Goal: Task Accomplishment & Management: Complete application form

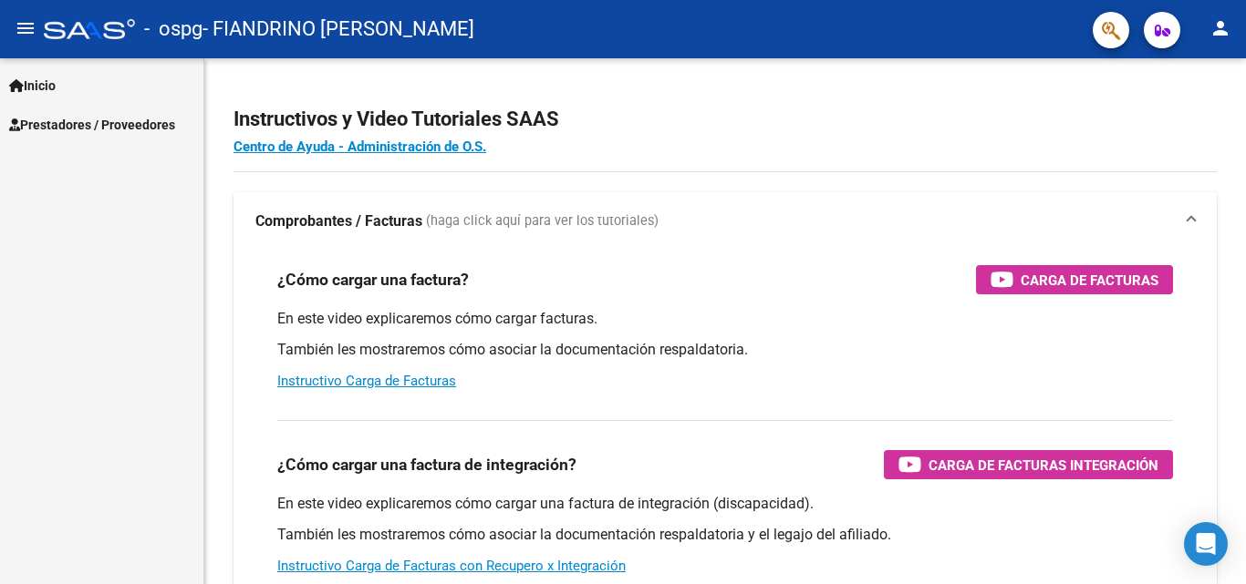
click at [135, 129] on span "Prestadores / Proveedores" at bounding box center [92, 125] width 166 height 20
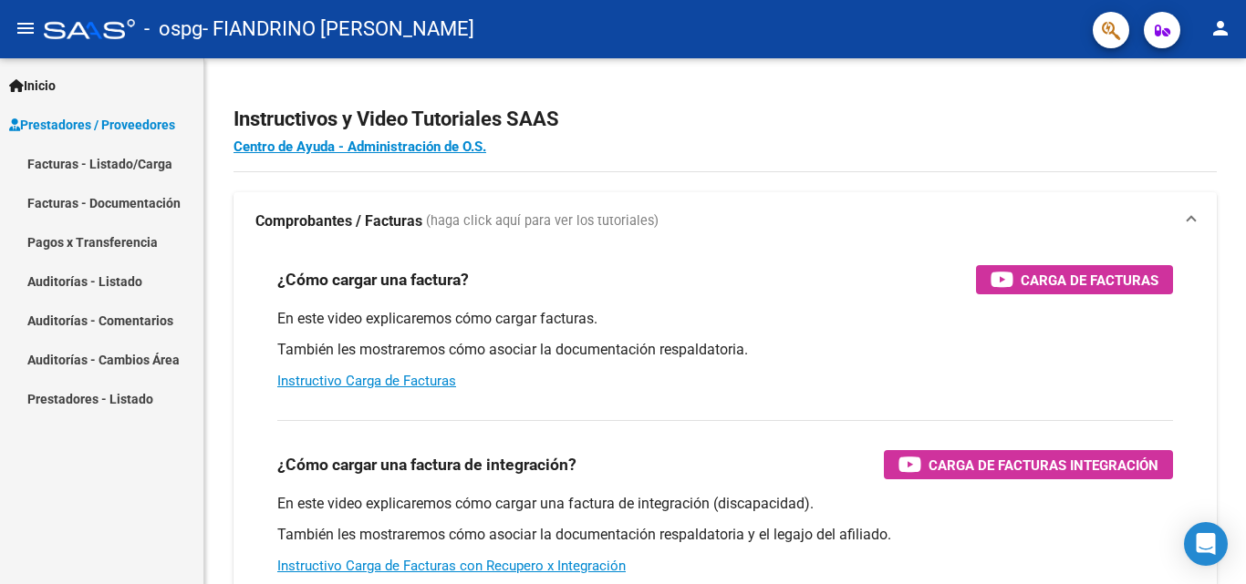
click at [97, 162] on link "Facturas - Listado/Carga" at bounding box center [101, 163] width 203 height 39
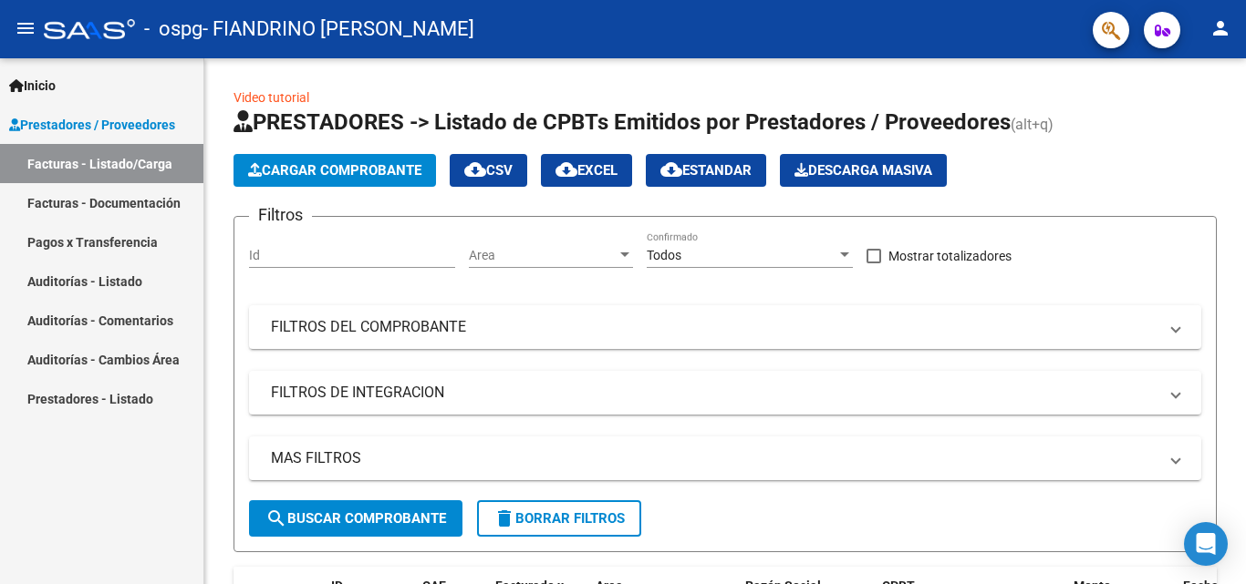
click at [115, 201] on link "Facturas - Documentación" at bounding box center [101, 202] width 203 height 39
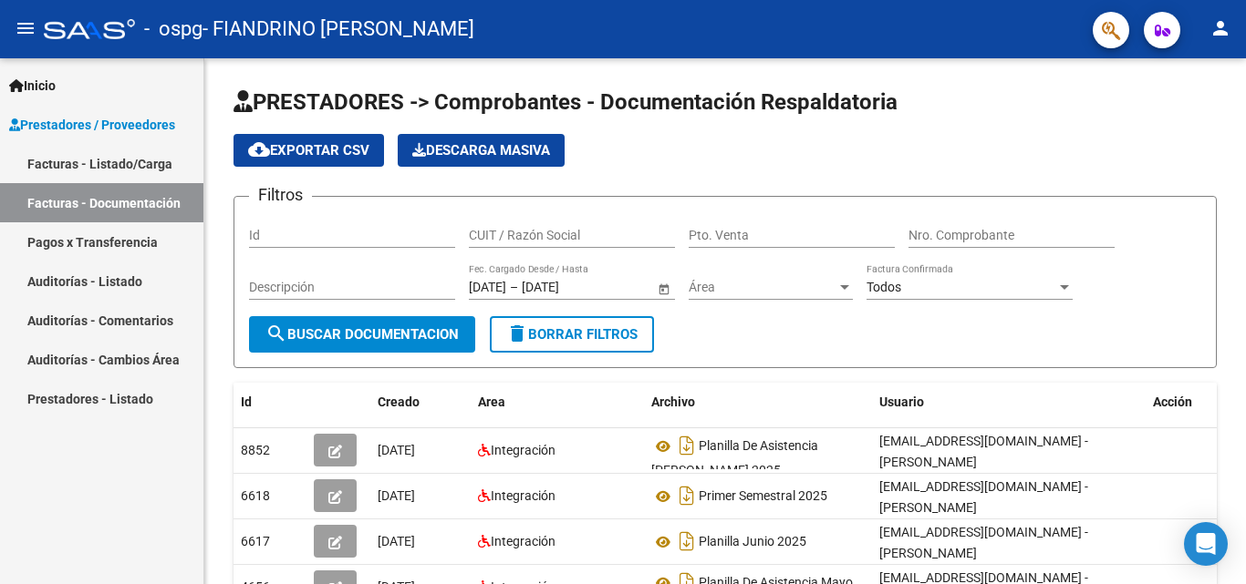
click at [126, 159] on link "Facturas - Listado/Carga" at bounding box center [101, 163] width 203 height 39
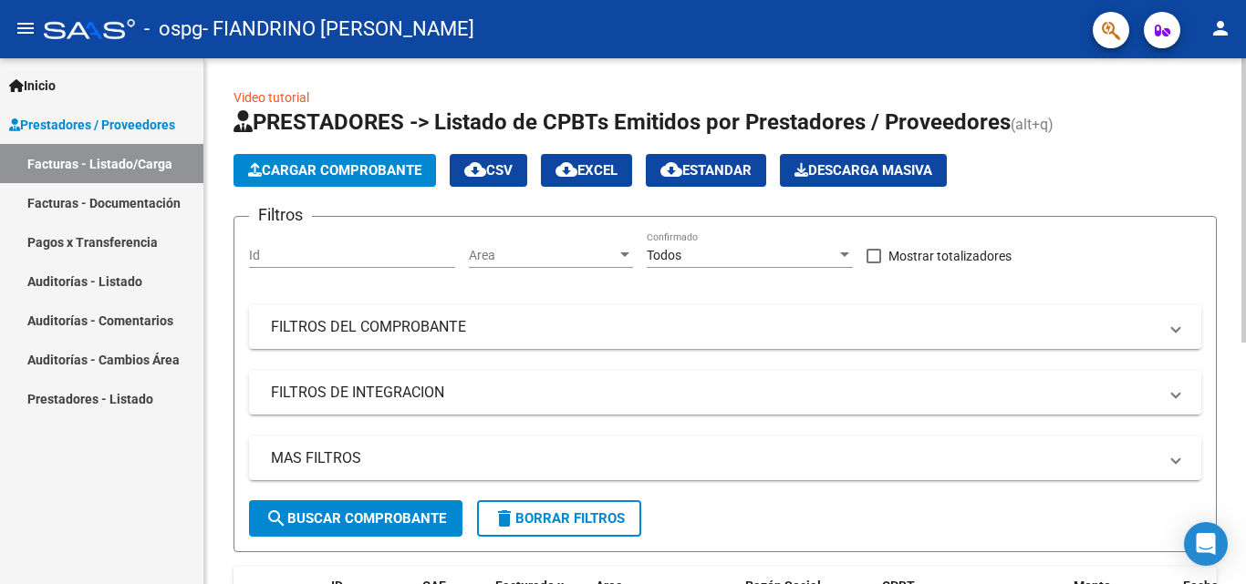
click at [331, 173] on span "Cargar Comprobante" at bounding box center [334, 170] width 173 height 16
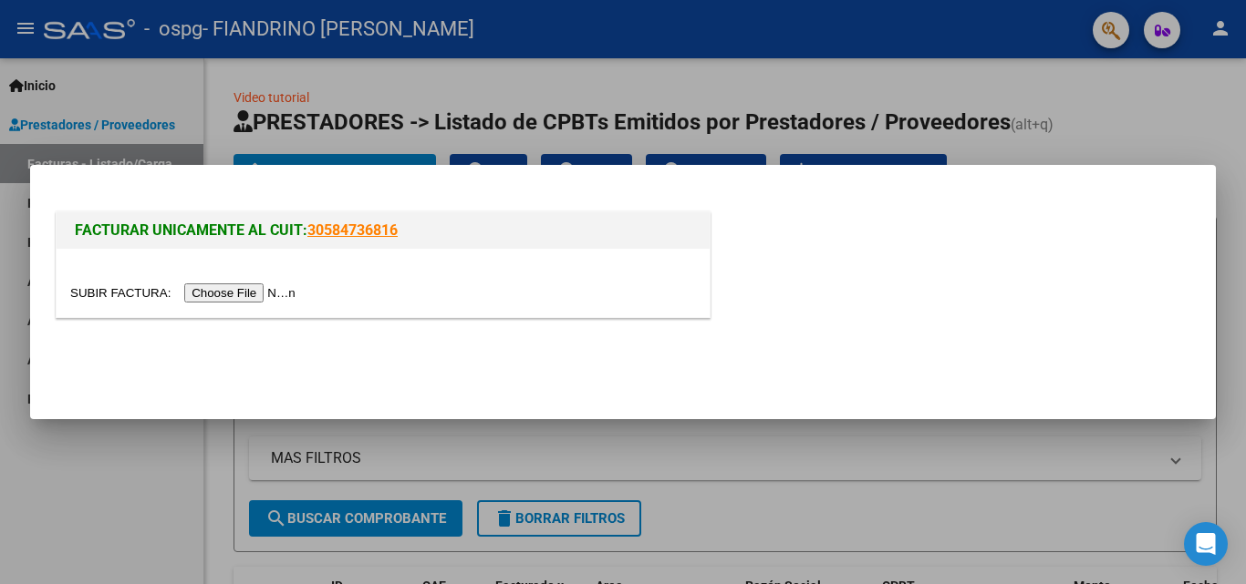
click at [283, 285] on input "file" at bounding box center [185, 293] width 231 height 19
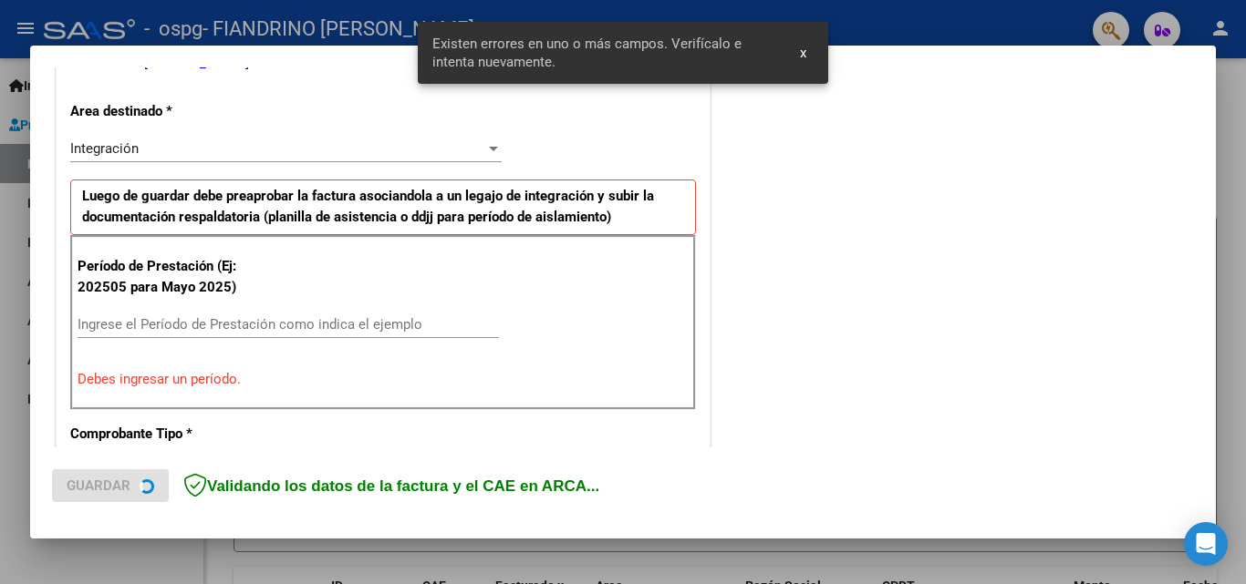
scroll to position [411, 0]
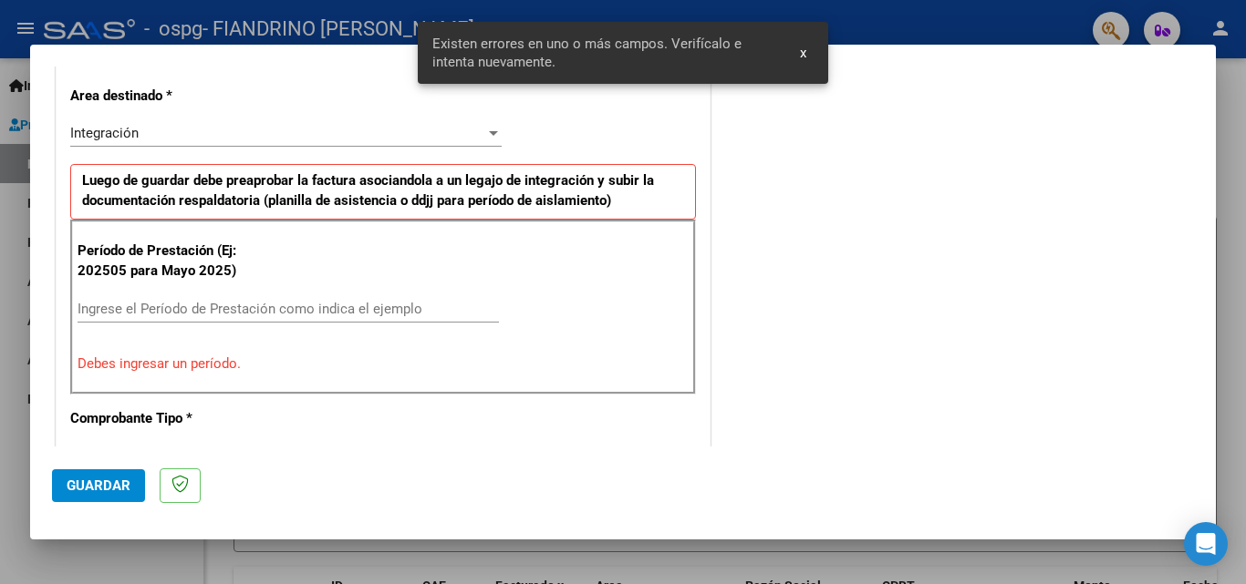
click at [278, 308] on input "Ingrese el Período de Prestación como indica el ejemplo" at bounding box center [288, 309] width 421 height 16
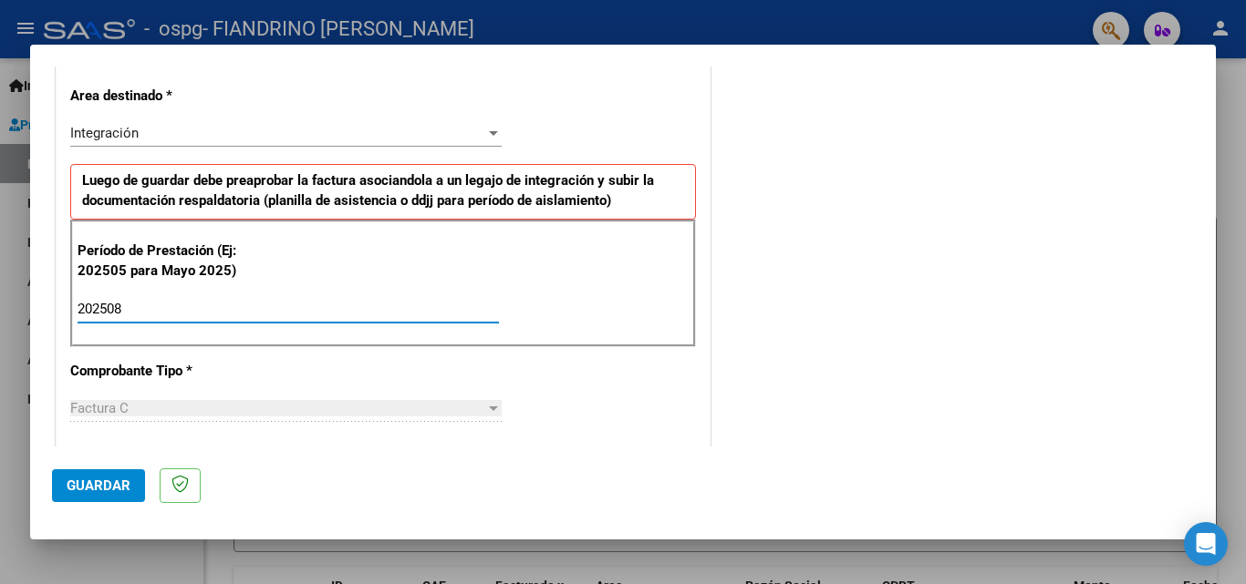
type input "202508"
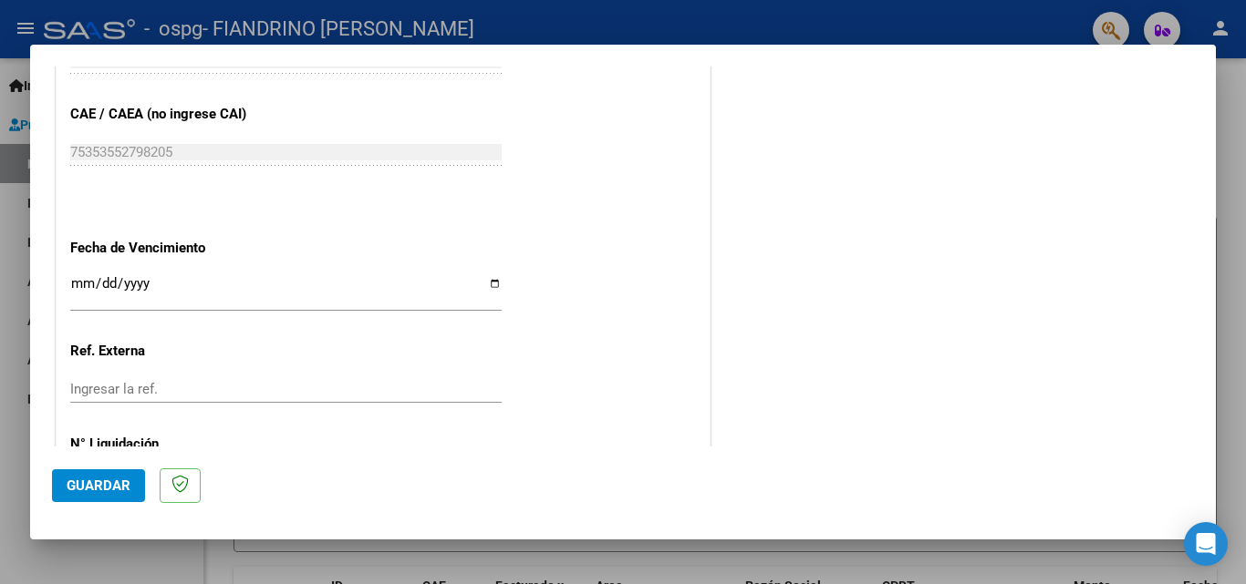
scroll to position [1225, 0]
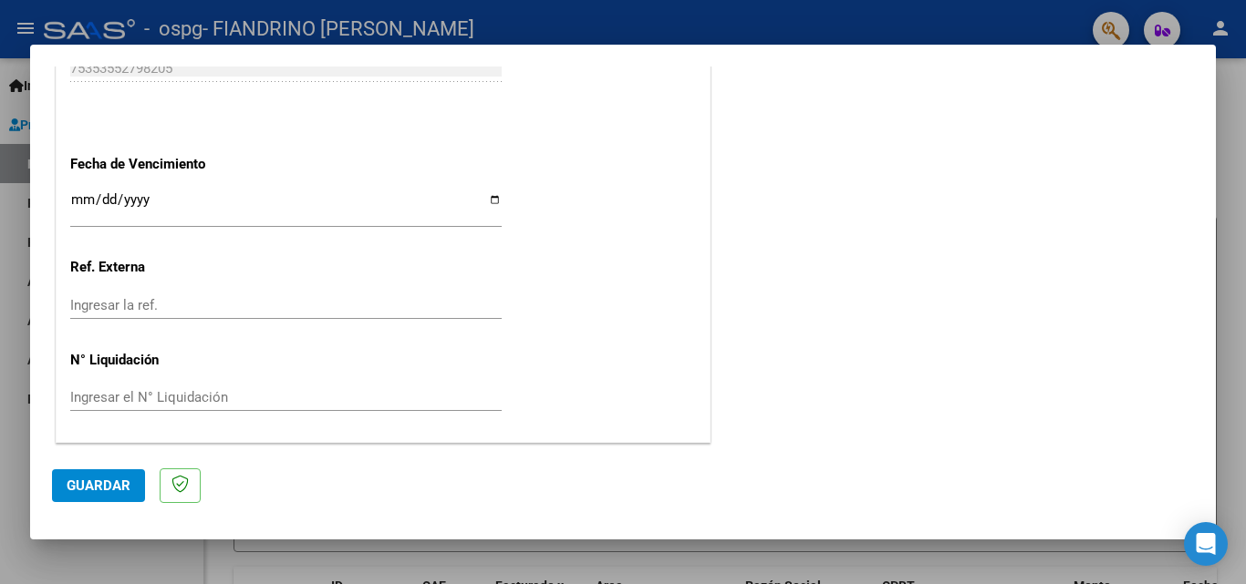
click at [73, 481] on span "Guardar" at bounding box center [99, 486] width 64 height 16
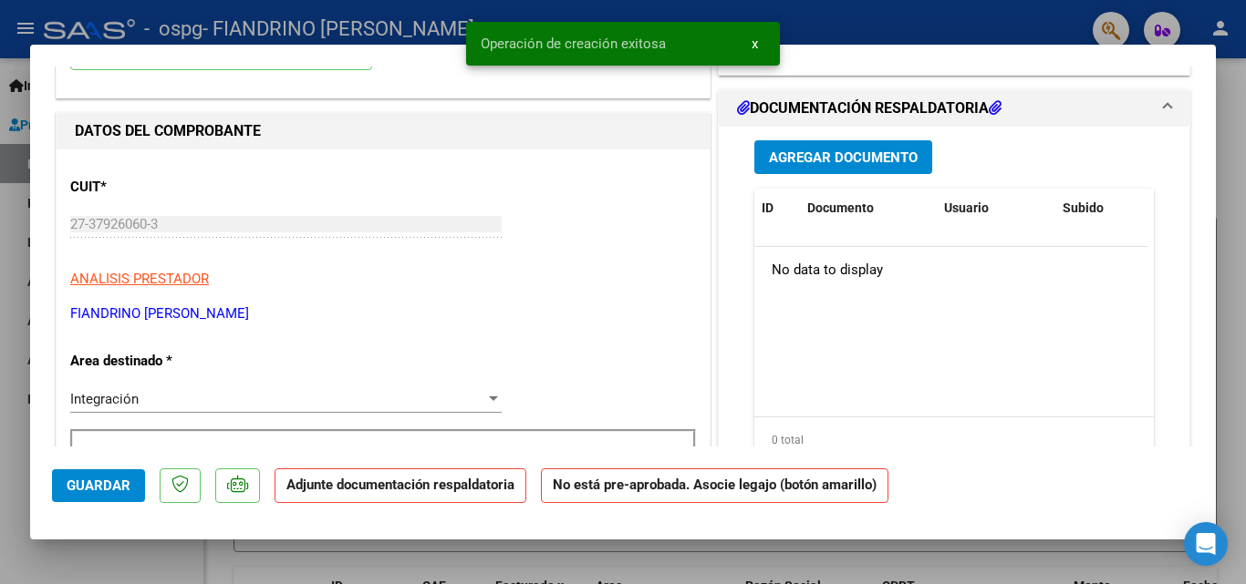
scroll to position [182, 0]
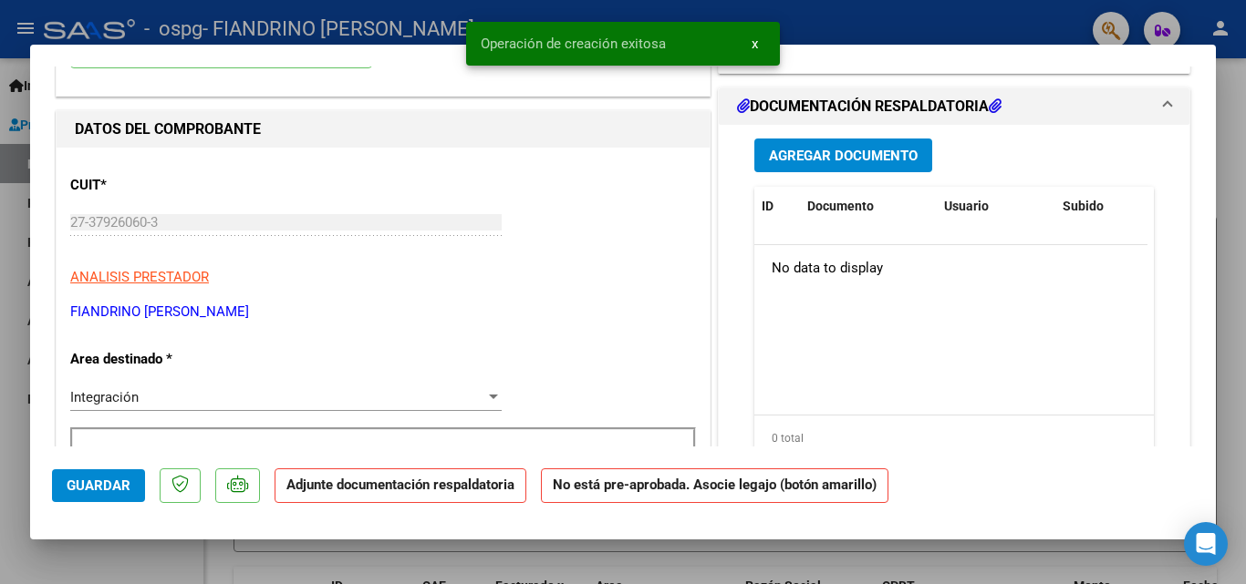
click at [886, 156] on span "Agregar Documento" at bounding box center [843, 156] width 149 height 16
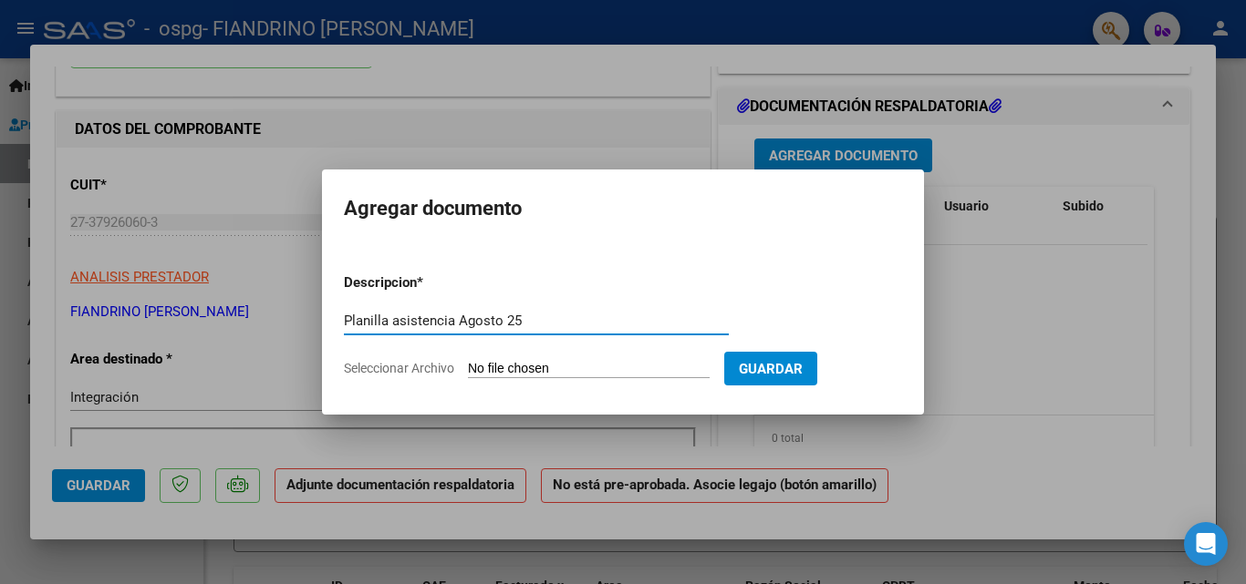
type input "Planilla asistencia Agosto 25"
click at [461, 365] on app-file-uploader "Seleccionar Archivo" at bounding box center [534, 368] width 380 height 16
click at [496, 368] on input "Seleccionar Archivo" at bounding box center [589, 369] width 242 height 17
type input "C:\fakepath\Planilla Agosto 25 [PERSON_NAME].pdf"
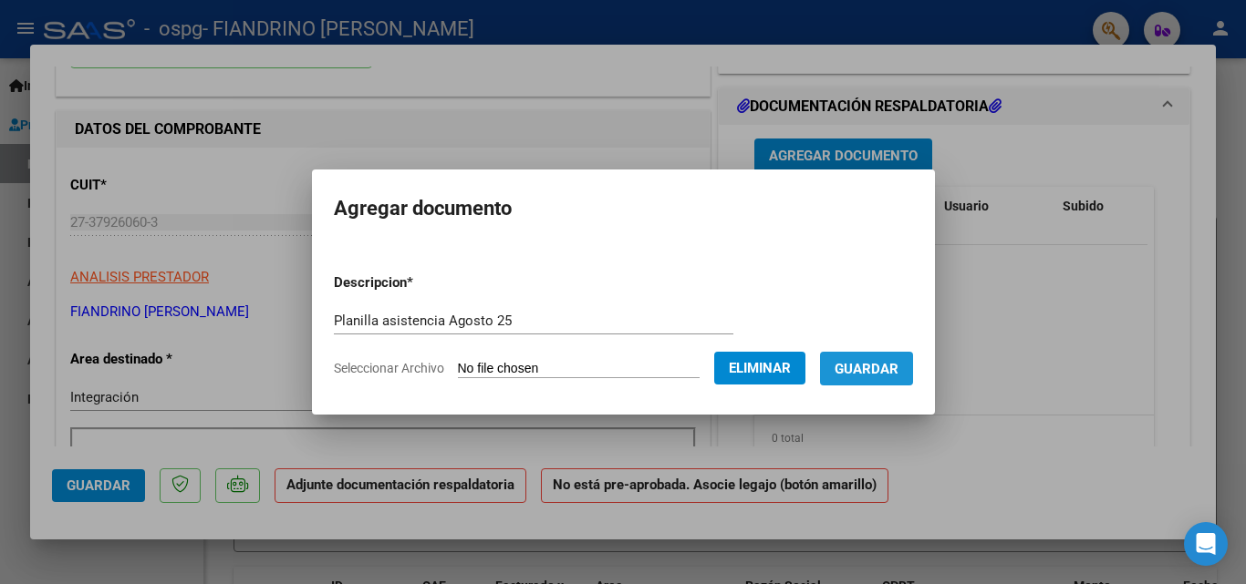
click at [898, 367] on span "Guardar" at bounding box center [866, 369] width 64 height 16
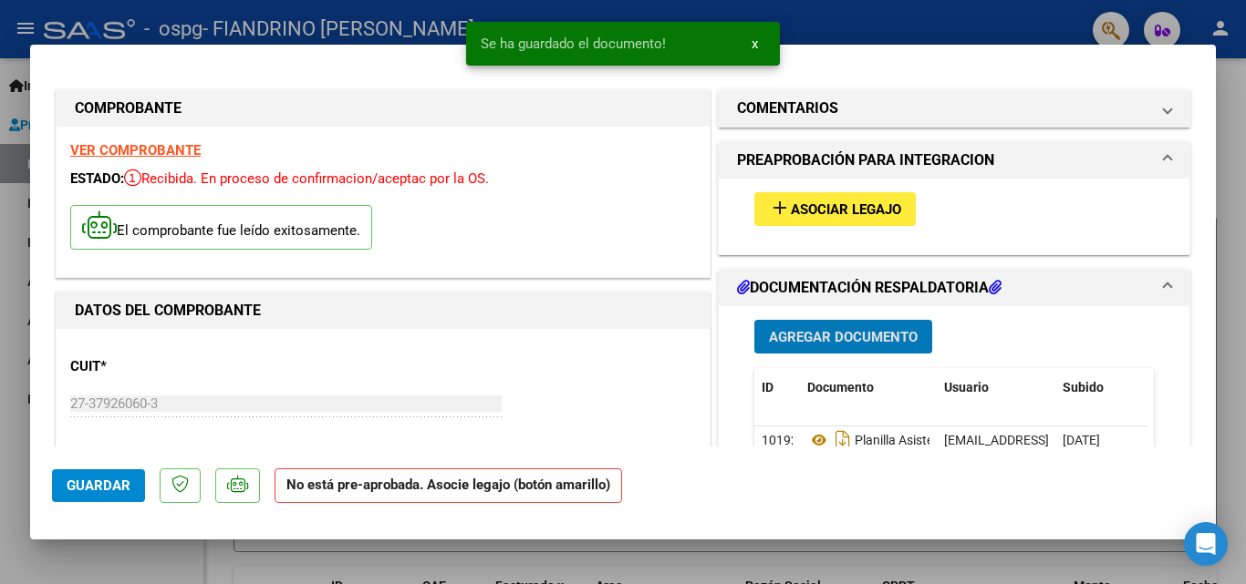
scroll to position [0, 0]
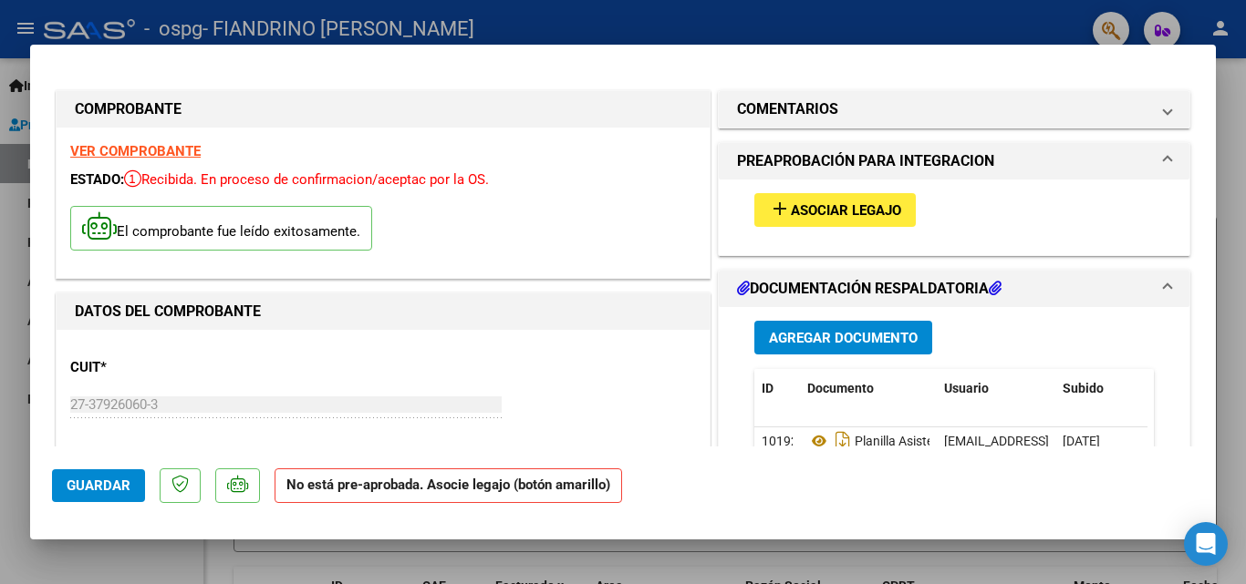
click at [1239, 93] on div at bounding box center [623, 292] width 1246 height 584
type input "$ 0,00"
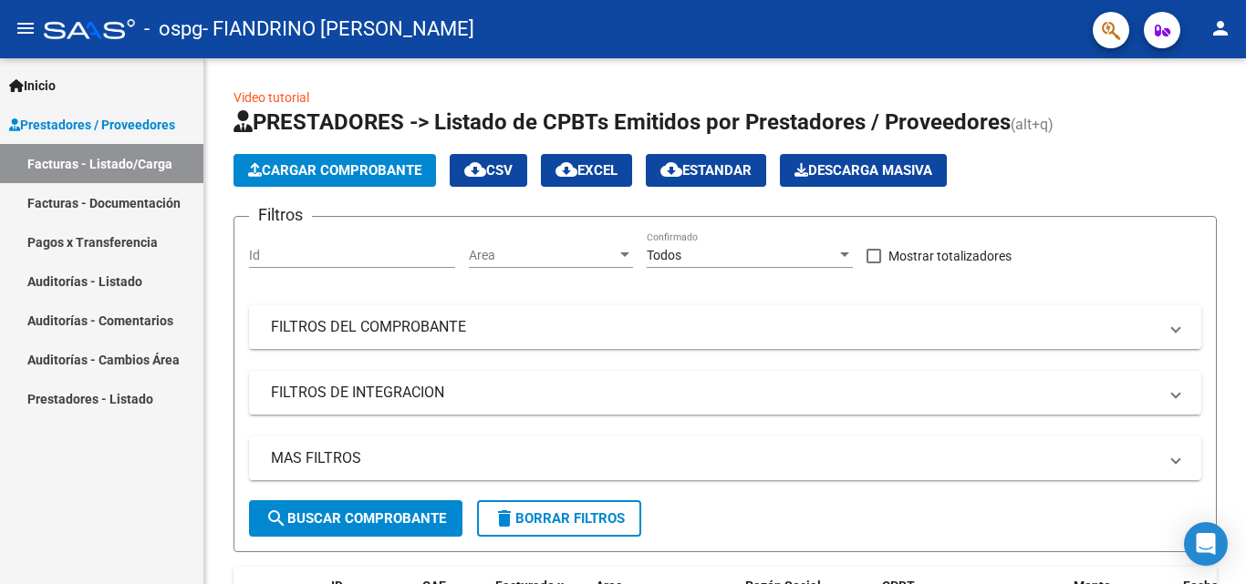
click at [129, 193] on link "Facturas - Documentación" at bounding box center [101, 202] width 203 height 39
